Goal: Task Accomplishment & Management: Use online tool/utility

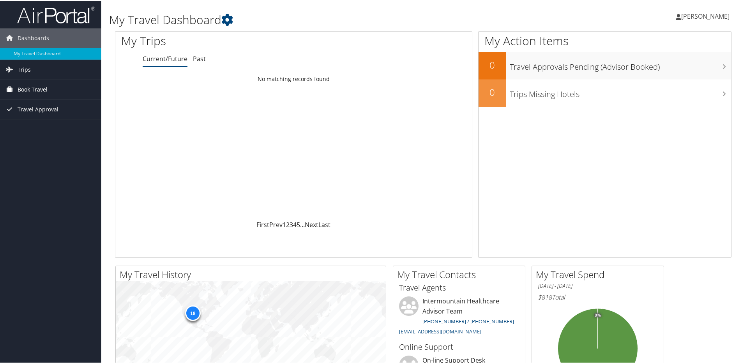
click at [45, 90] on span "Book Travel" at bounding box center [33, 88] width 30 height 19
click at [32, 85] on span "Book Travel" at bounding box center [33, 88] width 30 height 19
click at [25, 69] on span "Trips" at bounding box center [24, 68] width 13 height 19
click at [33, 83] on link "Current/Future Trips" at bounding box center [50, 85] width 101 height 12
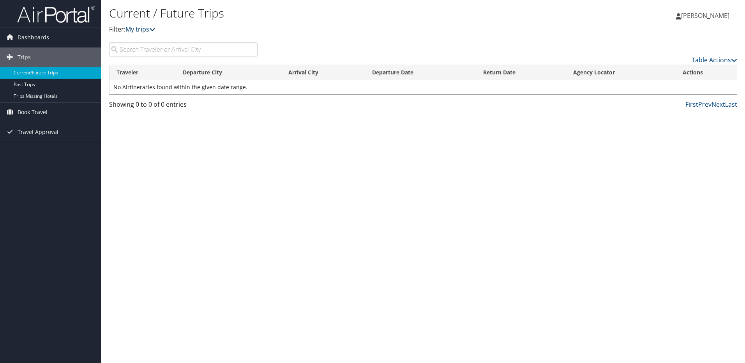
click at [152, 30] on icon at bounding box center [152, 29] width 6 height 6
click at [155, 30] on icon at bounding box center [152, 29] width 6 height 6
click at [462, 30] on p "Filter: My trips" at bounding box center [318, 30] width 419 height 10
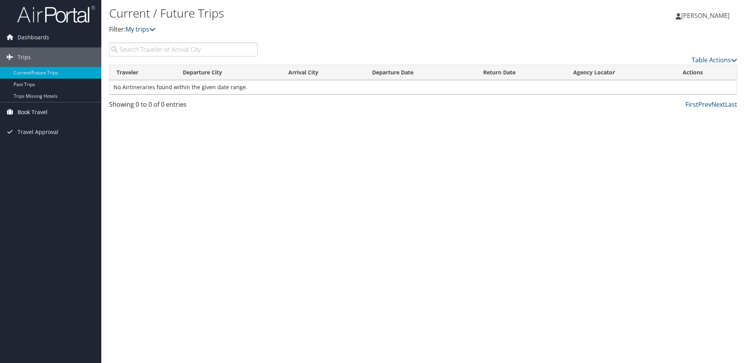
click at [39, 113] on span "Book Travel" at bounding box center [33, 111] width 30 height 19
click at [42, 38] on span "Dashboards" at bounding box center [34, 37] width 32 height 19
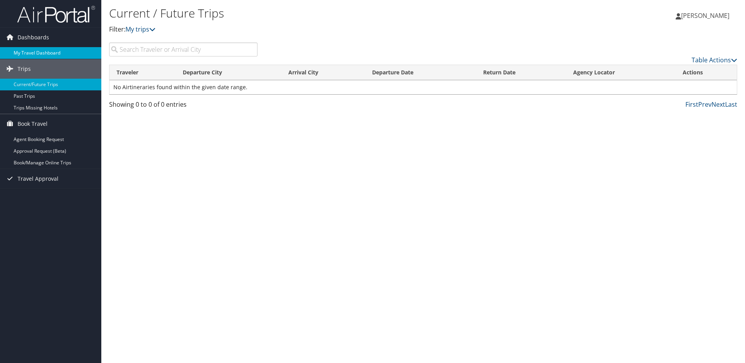
click at [46, 51] on link "My Travel Dashboard" at bounding box center [50, 53] width 101 height 12
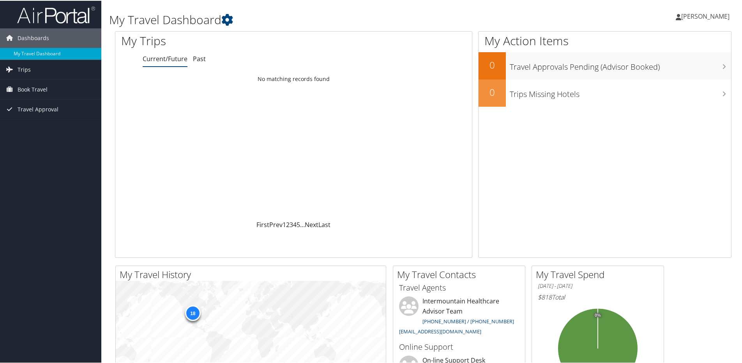
click at [705, 15] on span "[PERSON_NAME]" at bounding box center [705, 15] width 48 height 9
click at [545, 149] on div "My Action Items 0 Travel Approvals Pending (Advisor Booked) 0 Trips Missing Hot…" at bounding box center [604, 143] width 253 height 227
click at [30, 88] on span "Book Travel" at bounding box center [33, 88] width 30 height 19
click at [41, 124] on link "Book/Manage Online Trips" at bounding box center [50, 128] width 101 height 12
